Goal: Information Seeking & Learning: Learn about a topic

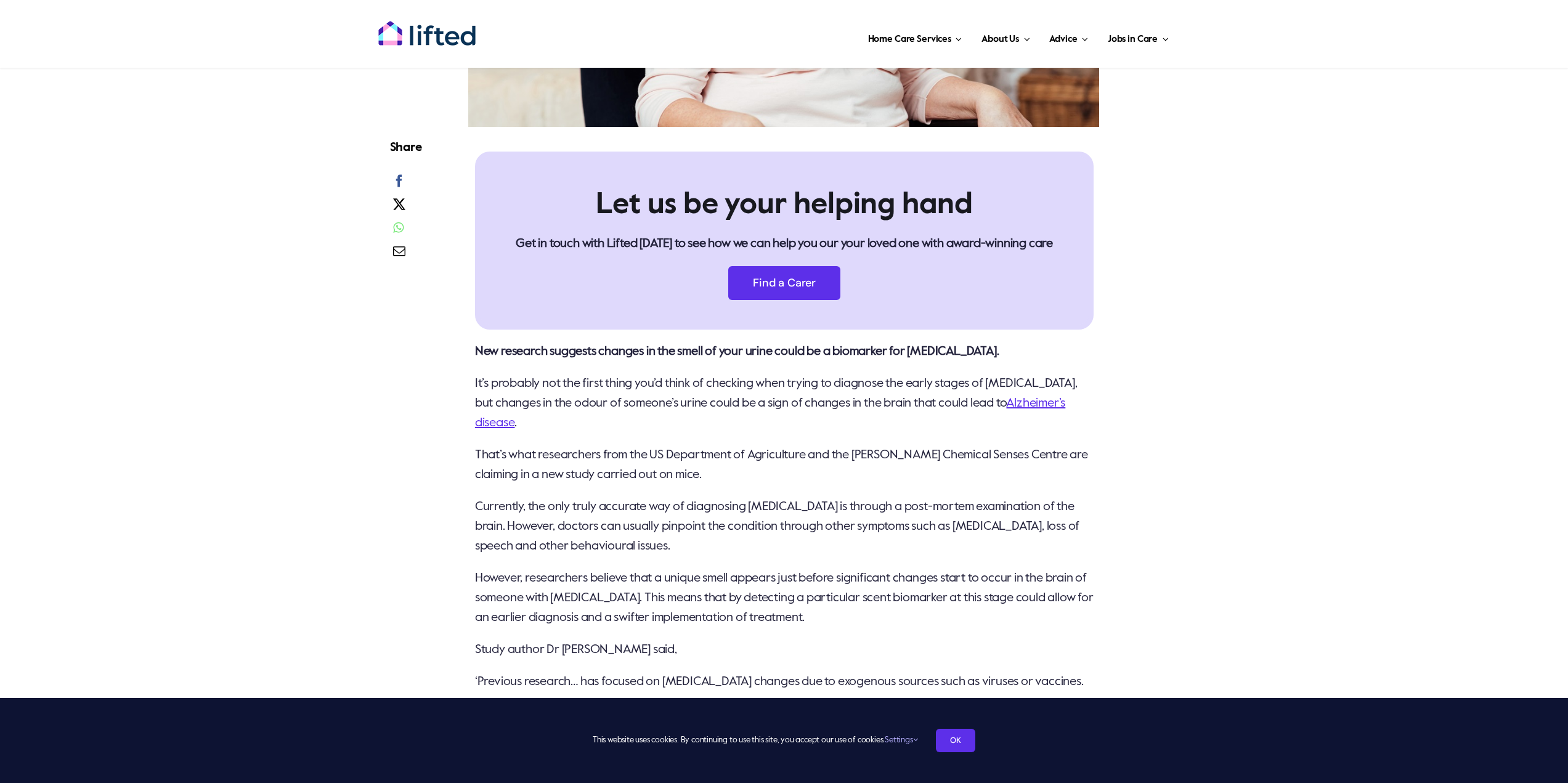
scroll to position [617, 0]
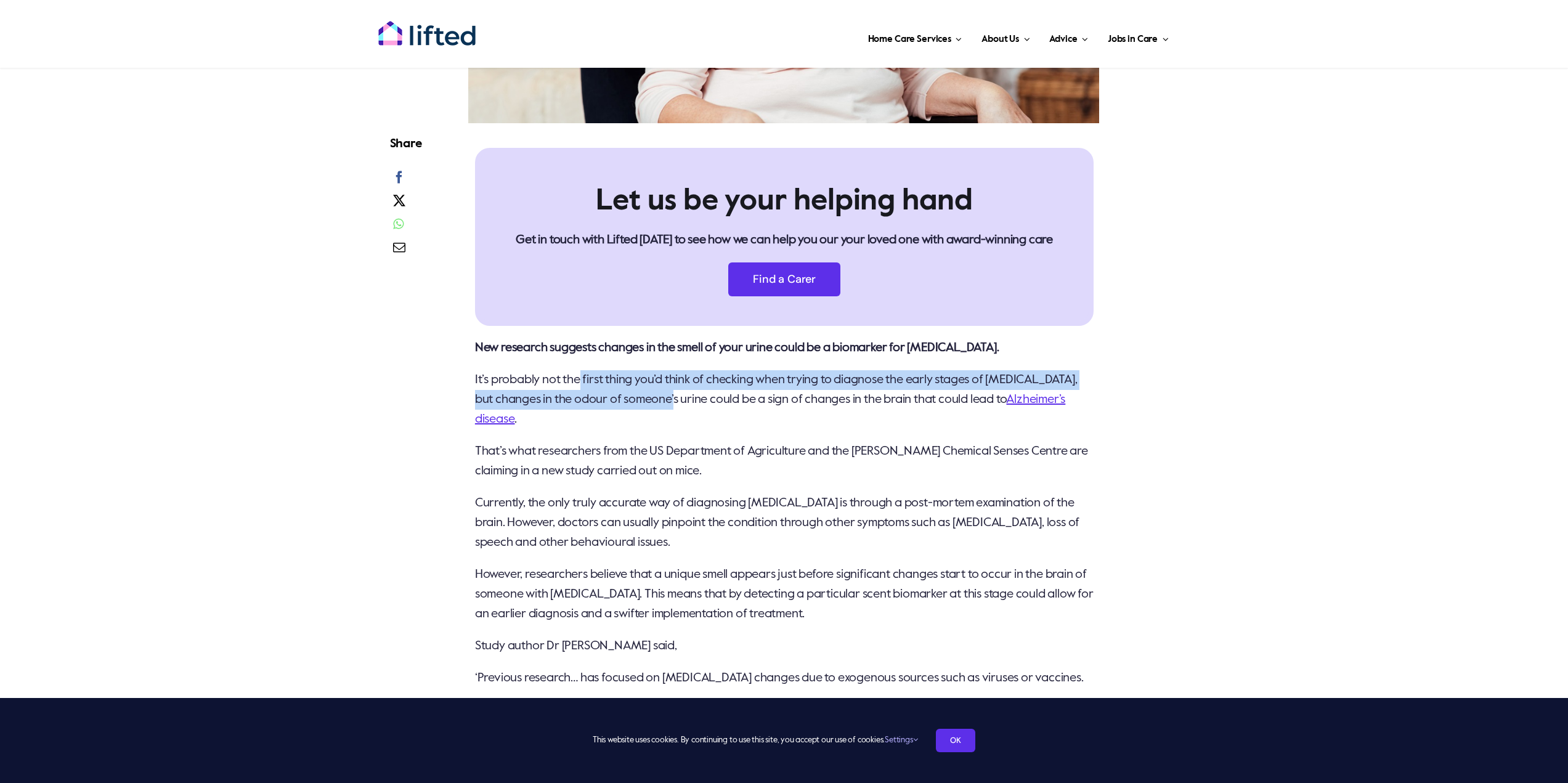
drag, startPoint x: 584, startPoint y: 348, endPoint x: 682, endPoint y: 356, distance: 98.3
click at [682, 371] on p "It’s probably not the first thing you’d think of checking when trying to diagno…" at bounding box center [784, 400] width 619 height 59
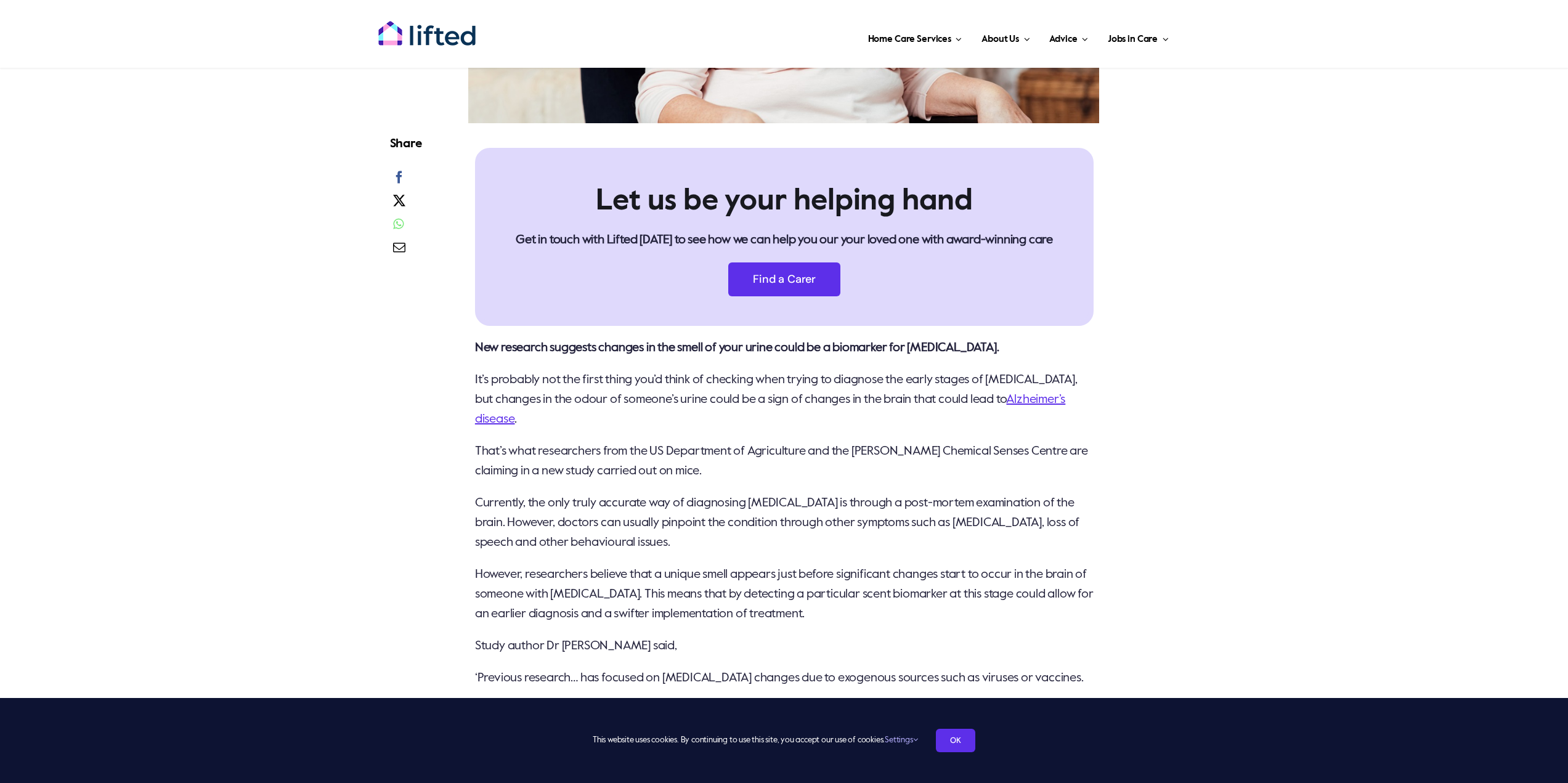
click at [707, 373] on p "It’s probably not the first thing you’d think of checking when trying to diagno…" at bounding box center [784, 400] width 619 height 59
drag, startPoint x: 741, startPoint y: 362, endPoint x: 871, endPoint y: 383, distance: 131.7
click at [871, 383] on p "It’s probably not the first thing you’d think of checking when trying to diagno…" at bounding box center [784, 400] width 619 height 59
drag, startPoint x: 607, startPoint y: 369, endPoint x: 860, endPoint y: 364, distance: 253.0
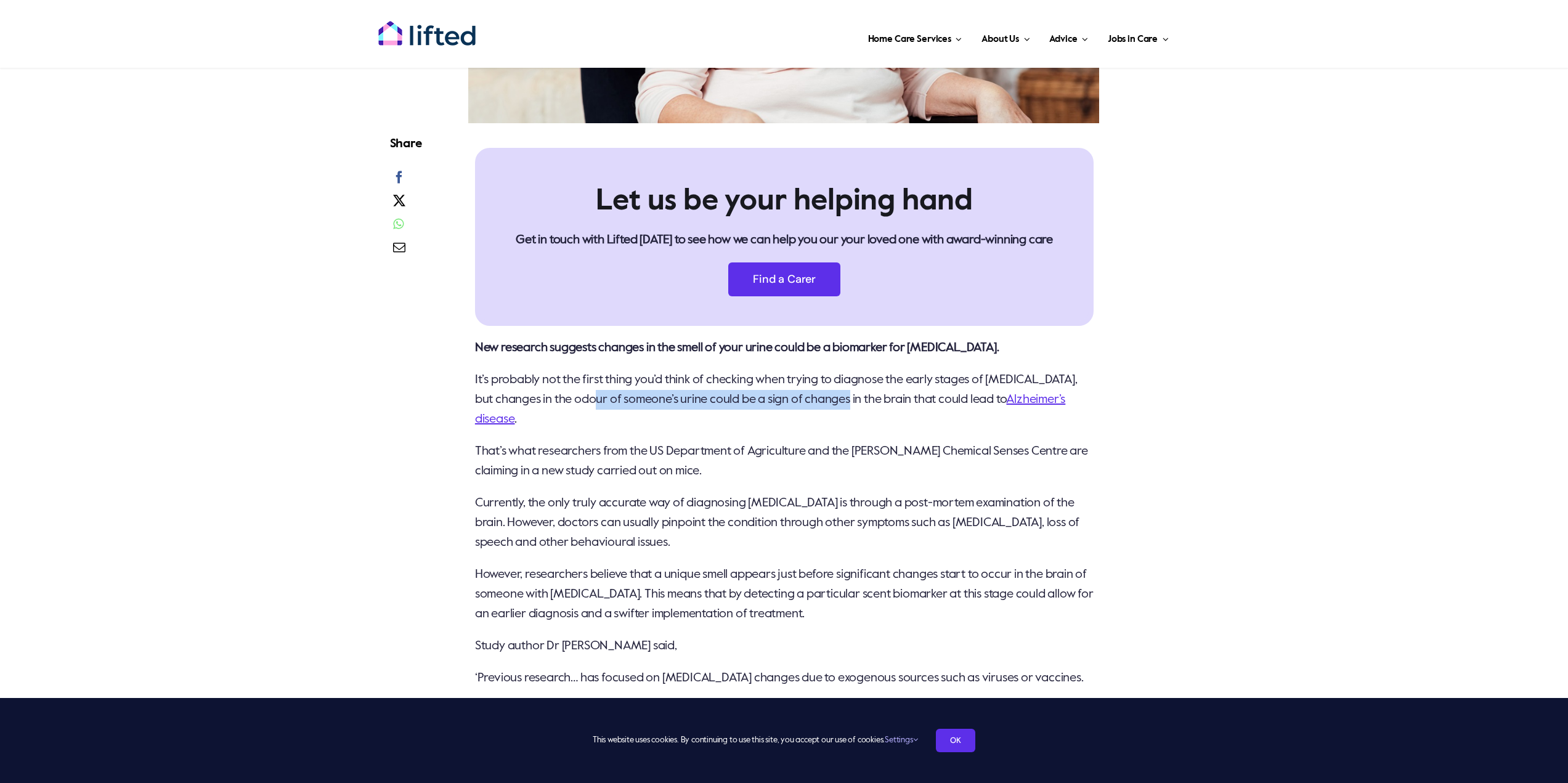
click at [860, 371] on p "It’s probably not the first thing you’d think of checking when trying to diagno…" at bounding box center [784, 400] width 619 height 59
